Goal: Check status: Check status

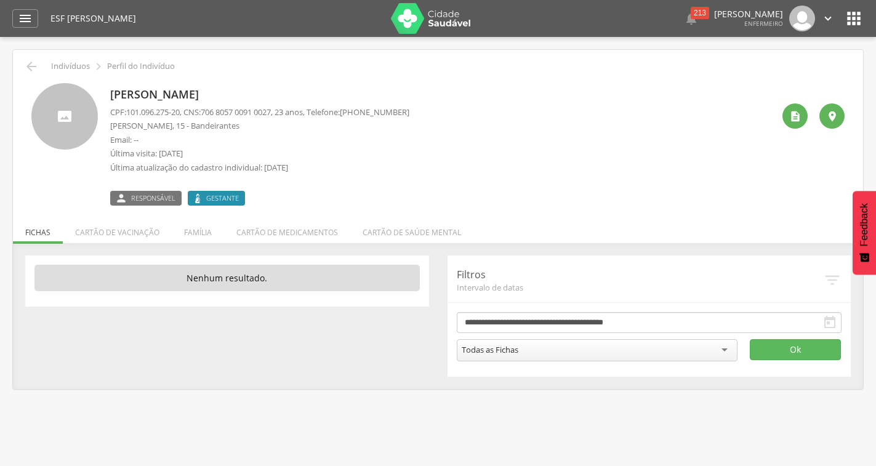
click at [151, 66] on p "Perfil do Indivíduo" at bounding box center [141, 67] width 68 height 10
click at [835, 114] on icon "" at bounding box center [832, 116] width 12 height 12
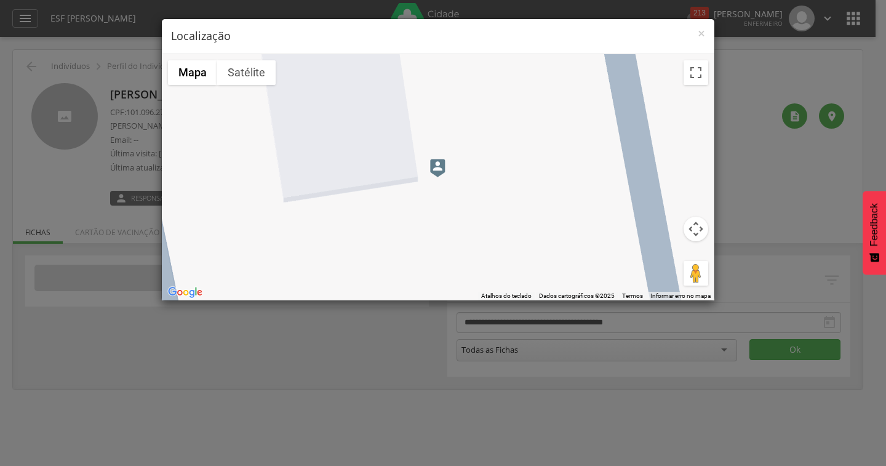
click at [439, 175] on img at bounding box center [437, 168] width 15 height 18
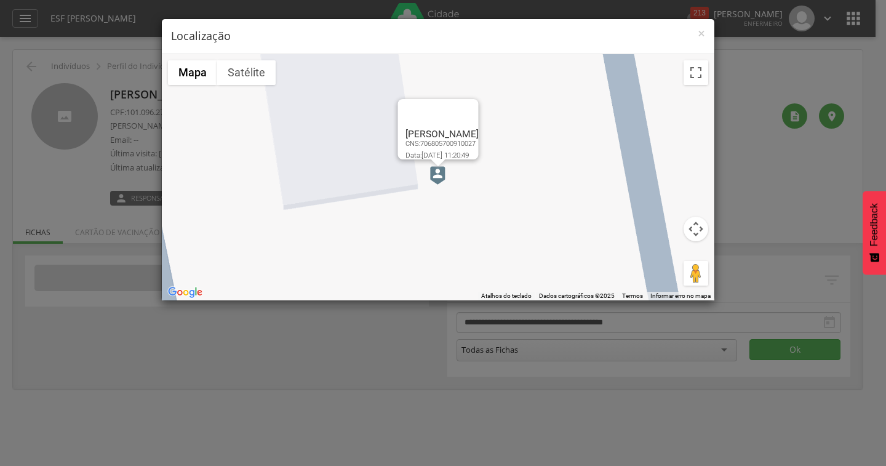
click at [438, 173] on img at bounding box center [437, 175] width 15 height 18
click at [700, 39] on span "×" at bounding box center [701, 33] width 7 height 17
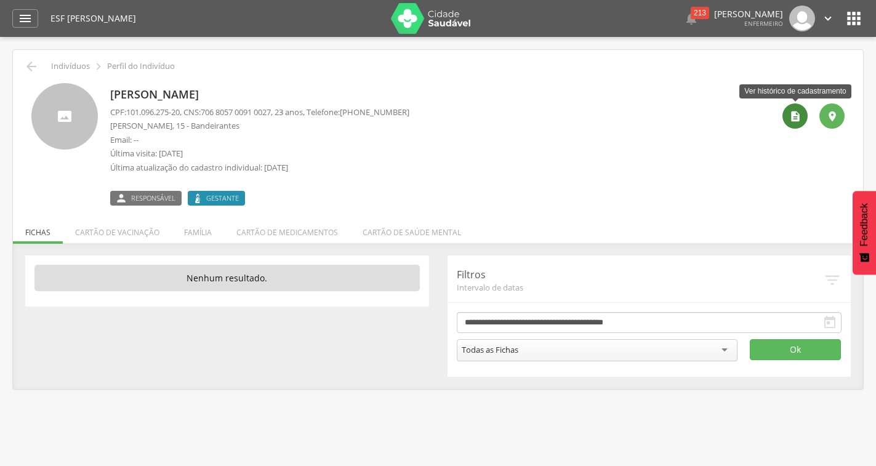
click at [791, 119] on icon "" at bounding box center [795, 116] width 12 height 12
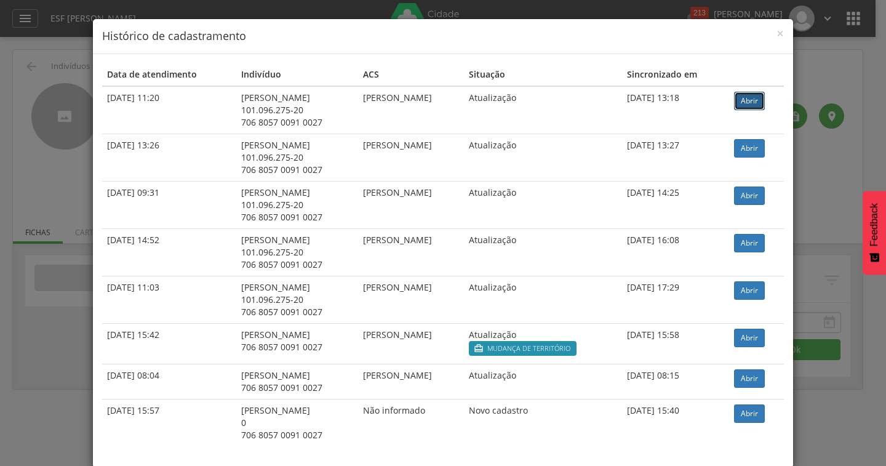
click at [747, 103] on link "Abrir" at bounding box center [749, 101] width 31 height 18
click at [535, 353] on span "Mudança de território" at bounding box center [528, 348] width 83 height 10
drag, startPoint x: 775, startPoint y: 31, endPoint x: 802, endPoint y: 90, distance: 64.7
click at [777, 31] on span "×" at bounding box center [780, 33] width 7 height 17
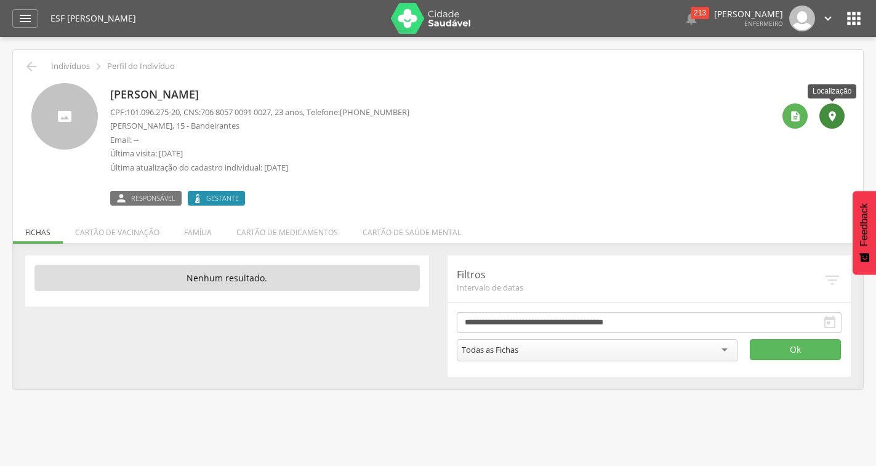
scroll to position [37, 0]
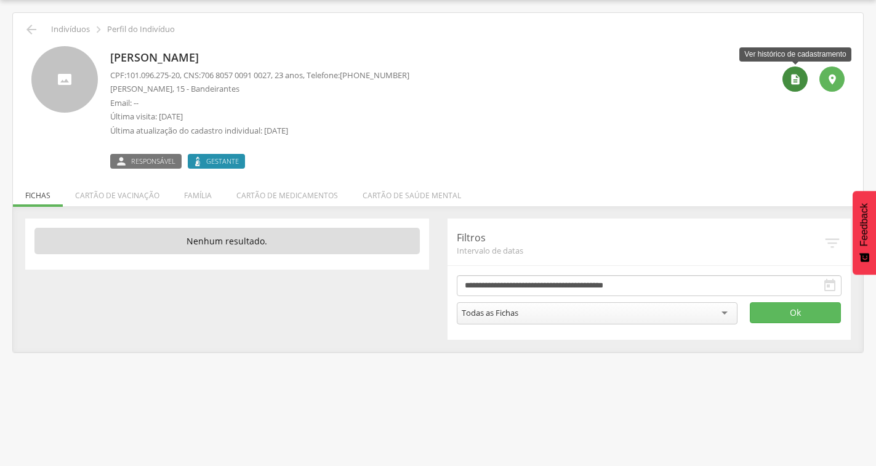
click at [794, 82] on icon "" at bounding box center [795, 79] width 12 height 12
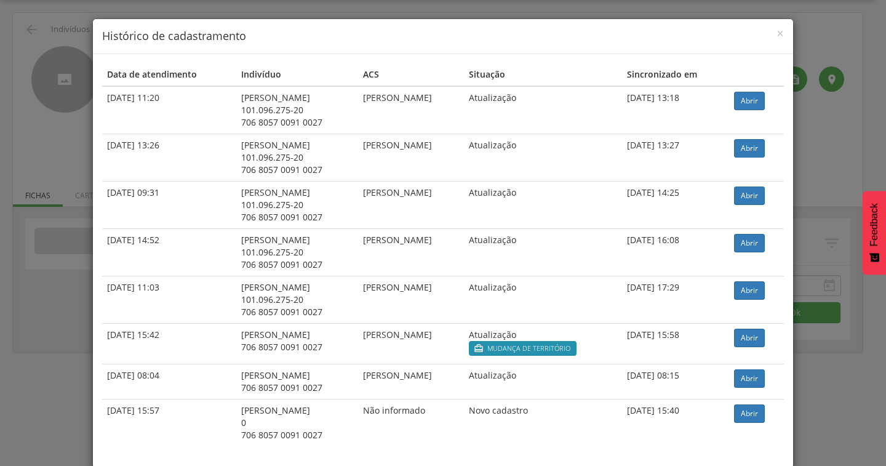
click at [770, 34] on h4 "Histórico de cadastramento" at bounding box center [443, 36] width 682 height 16
drag, startPoint x: 778, startPoint y: 35, endPoint x: 725, endPoint y: 7, distance: 60.3
click at [778, 35] on span "×" at bounding box center [780, 33] width 7 height 17
